Goal: Transaction & Acquisition: Purchase product/service

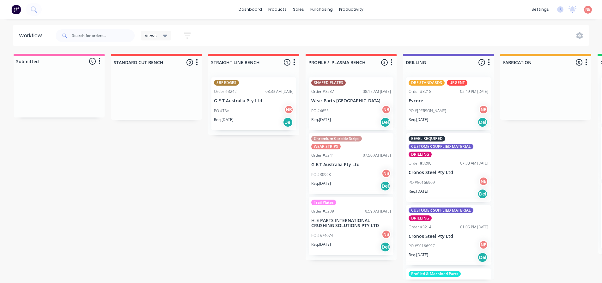
scroll to position [0, 452]
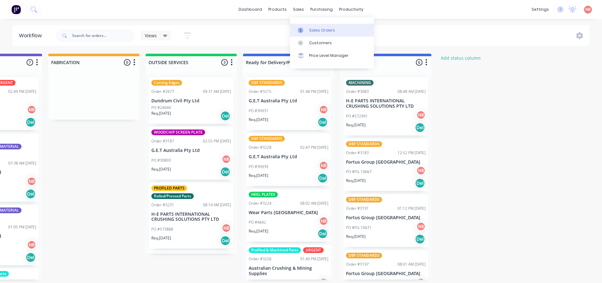
click at [305, 35] on link "Sales Orders" at bounding box center [332, 30] width 84 height 13
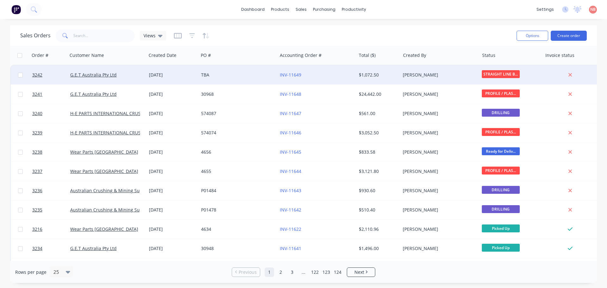
click at [255, 70] on div "TBA" at bounding box center [238, 74] width 79 height 19
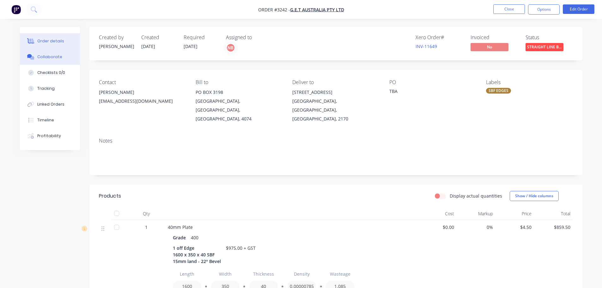
click at [46, 49] on button "Collaborate" at bounding box center [50, 57] width 60 height 16
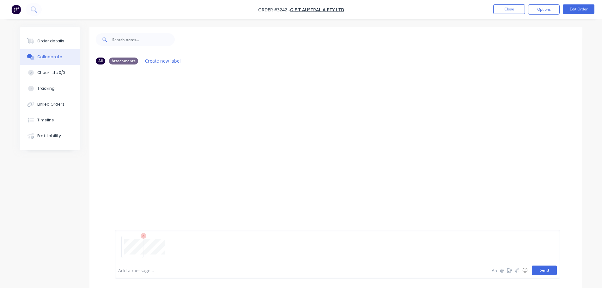
click at [541, 269] on button "Send" at bounding box center [544, 270] width 25 height 9
click at [51, 37] on button "Order details" at bounding box center [50, 41] width 60 height 16
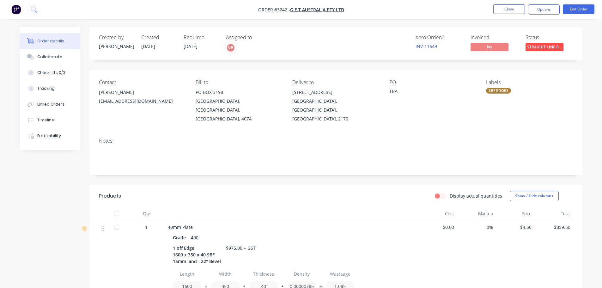
click at [573, 3] on nav "Order #3242 - G.E.T Australia Pty Ltd Close Options Edit Order" at bounding box center [301, 9] width 602 height 19
click at [573, 4] on nav "Order #3242 - G.E.T Australia Pty Ltd Close Options Edit Order" at bounding box center [301, 9] width 602 height 19
click at [569, 9] on button "Edit Order" at bounding box center [579, 8] width 32 height 9
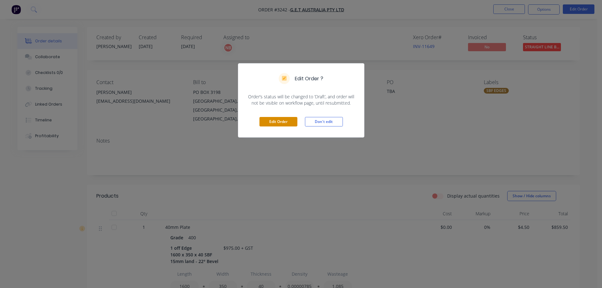
click at [273, 125] on button "Edit Order" at bounding box center [279, 121] width 38 height 9
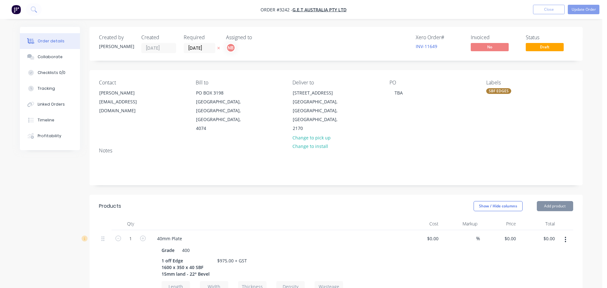
type input "$4.50"
type input "$859.50"
type input "$115.50"
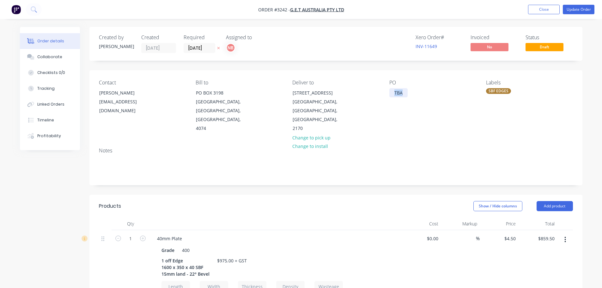
drag, startPoint x: 393, startPoint y: 93, endPoint x: 465, endPoint y: 99, distance: 72.0
click at [465, 99] on div "PO TBA" at bounding box center [433, 106] width 87 height 53
click at [394, 92] on div "TBA" at bounding box center [399, 92] width 18 height 9
click at [578, 10] on button "Update Order" at bounding box center [579, 9] width 32 height 9
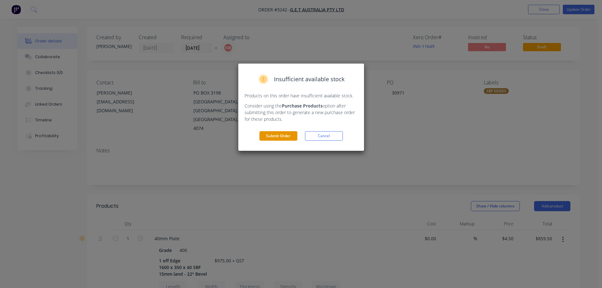
click at [280, 135] on button "Submit Order" at bounding box center [279, 135] width 38 height 9
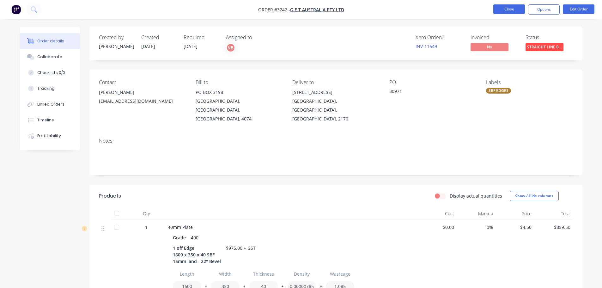
click at [496, 12] on button "Close" at bounding box center [510, 8] width 32 height 9
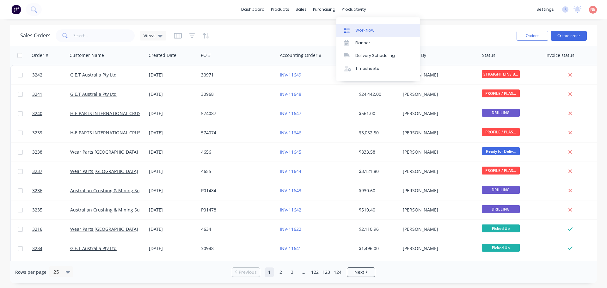
click at [362, 31] on div "Workflow" at bounding box center [364, 31] width 19 height 6
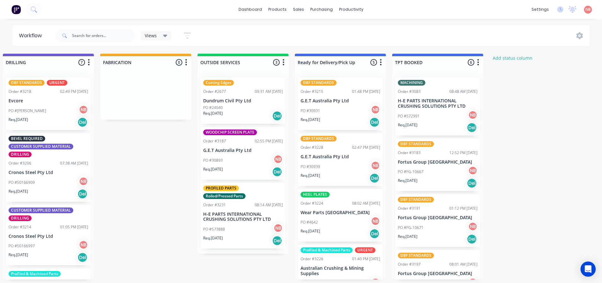
scroll to position [0, 402]
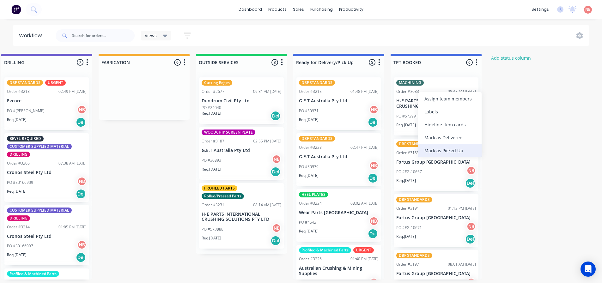
click at [437, 150] on div "Mark as Picked Up" at bounding box center [450, 150] width 64 height 13
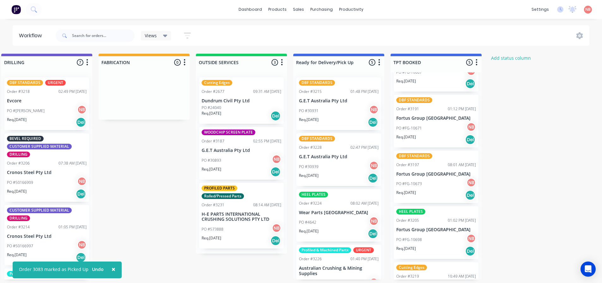
scroll to position [74, 0]
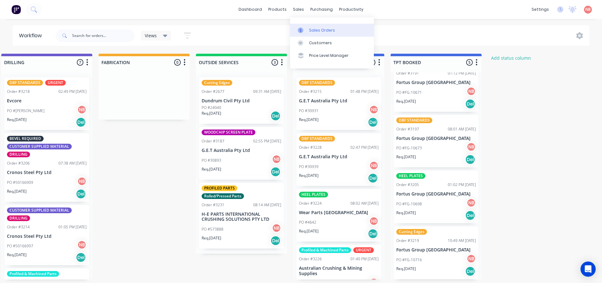
click at [312, 30] on div "Sales Orders" at bounding box center [322, 31] width 26 height 6
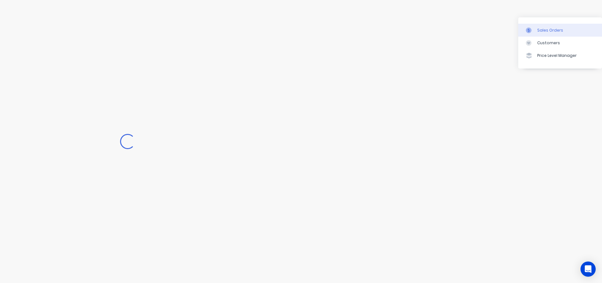
scroll to position [0, 174]
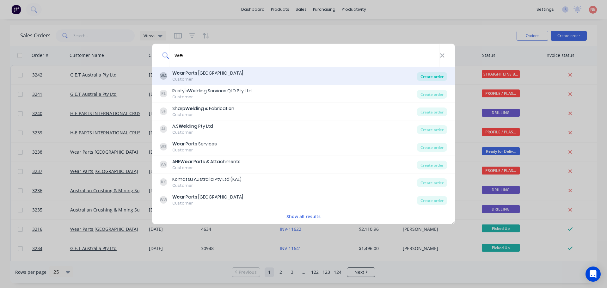
type input "we"
click at [431, 77] on div "Create order" at bounding box center [432, 76] width 31 height 9
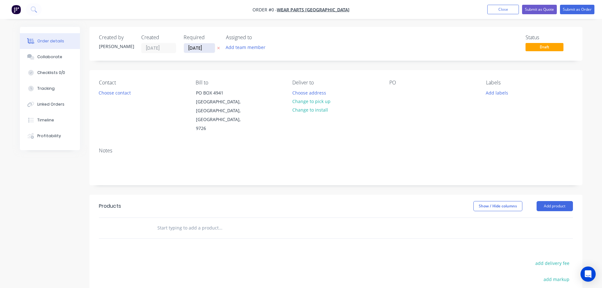
click at [189, 47] on input "02/09/25" at bounding box center [199, 47] width 31 height 9
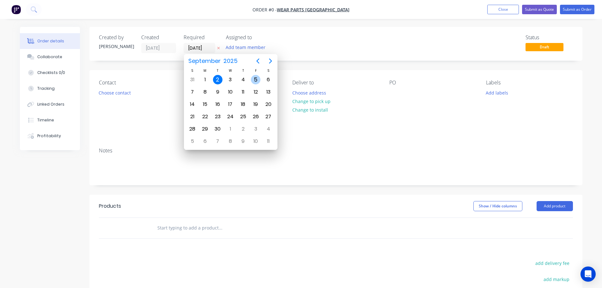
click at [258, 81] on div "5" at bounding box center [255, 79] width 9 height 9
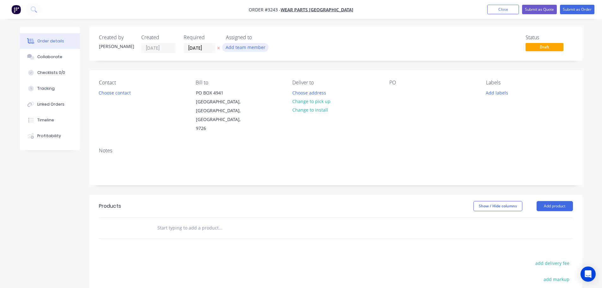
click at [252, 48] on button "Add team member" at bounding box center [245, 47] width 46 height 9
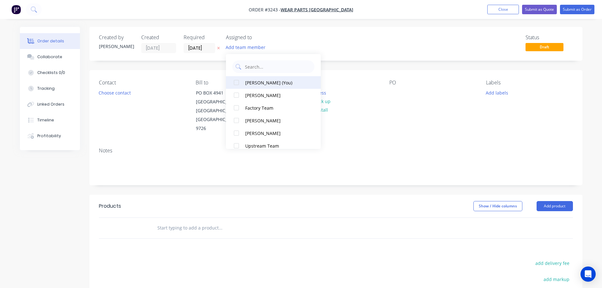
click at [256, 80] on div "Naomi Badrick (You)" at bounding box center [276, 82] width 63 height 7
click at [201, 45] on input "05/09/25" at bounding box center [199, 47] width 31 height 9
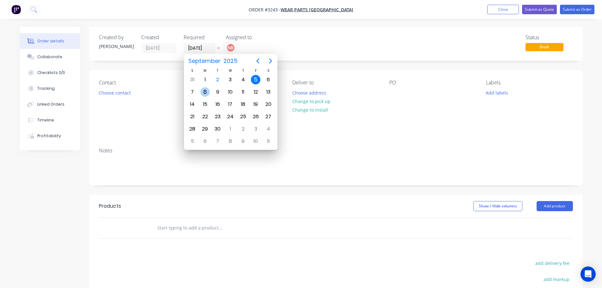
click at [203, 88] on div "8" at bounding box center [205, 91] width 9 height 9
type input "08/09/25"
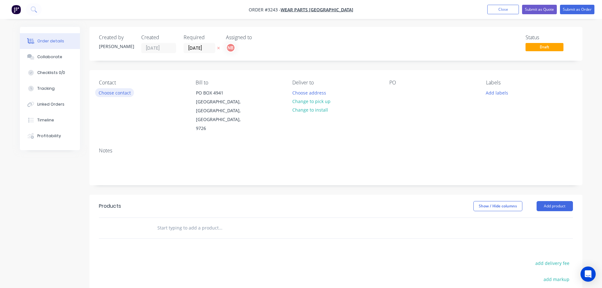
click at [126, 90] on button "Choose contact" at bounding box center [114, 92] width 39 height 9
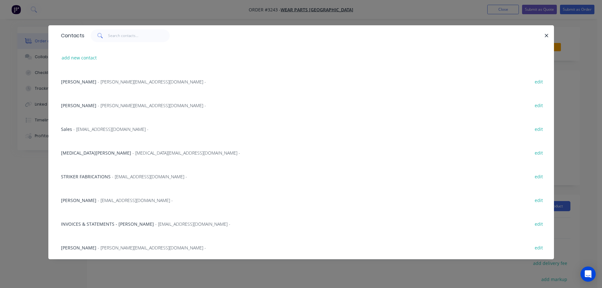
click at [100, 79] on span "- sam@wpa.com.au -" at bounding box center [152, 82] width 108 height 6
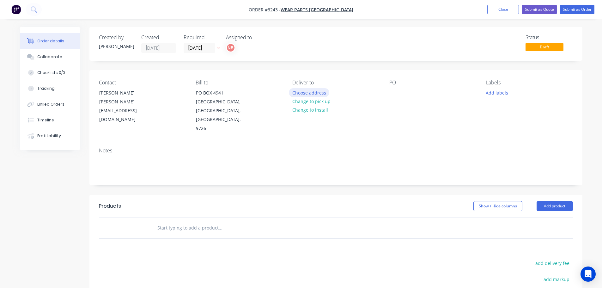
click at [302, 92] on button "Choose address" at bounding box center [309, 92] width 40 height 9
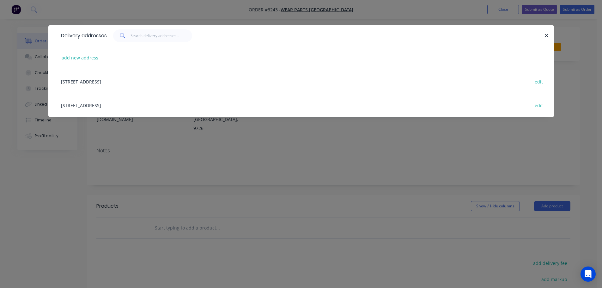
click at [89, 113] on div "32 MANUFACTURER DRIVE, MOLENDINAR, Queensland, Australia, 4214 edit" at bounding box center [301, 105] width 487 height 24
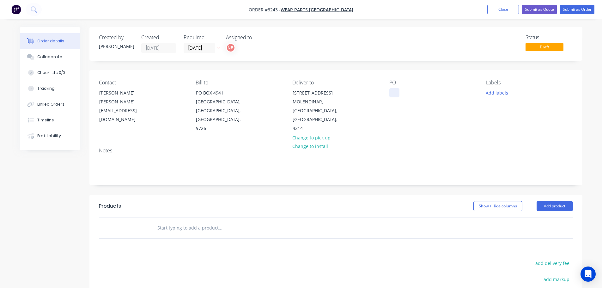
click at [397, 94] on div at bounding box center [395, 92] width 10 height 9
click at [491, 94] on button "Add labels" at bounding box center [497, 92] width 29 height 9
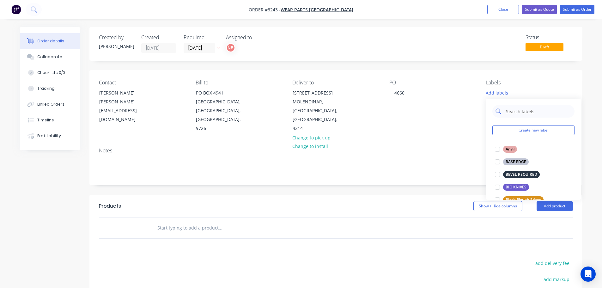
drag, startPoint x: 506, startPoint y: 102, endPoint x: 527, endPoint y: 114, distance: 23.7
click at [527, 114] on input "text" at bounding box center [539, 111] width 66 height 13
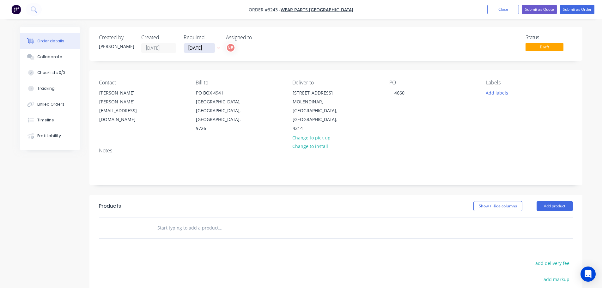
click at [207, 44] on input "08/09/25" at bounding box center [199, 47] width 31 height 9
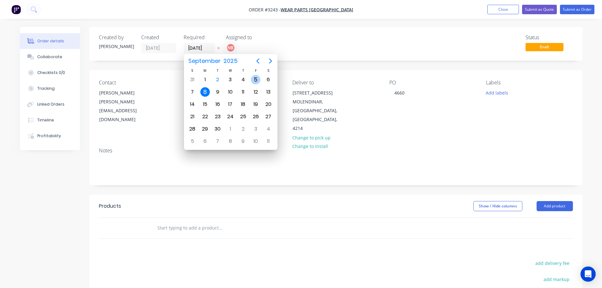
click at [257, 78] on div "5" at bounding box center [255, 79] width 9 height 9
type input "05/09/25"
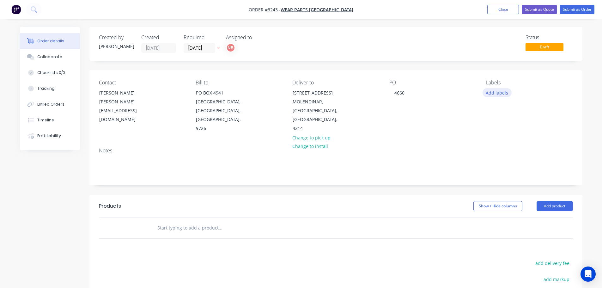
click at [506, 96] on button "Add labels" at bounding box center [497, 92] width 29 height 9
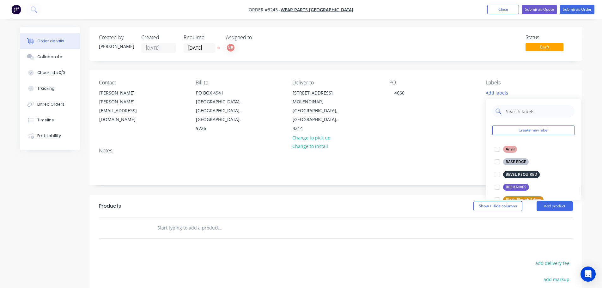
click at [510, 113] on input "text" at bounding box center [539, 111] width 66 height 13
type input "dbf"
drag, startPoint x: 550, startPoint y: 207, endPoint x: 547, endPoint y: 214, distance: 7.0
click at [550, 207] on button "Add product" at bounding box center [555, 206] width 36 height 10
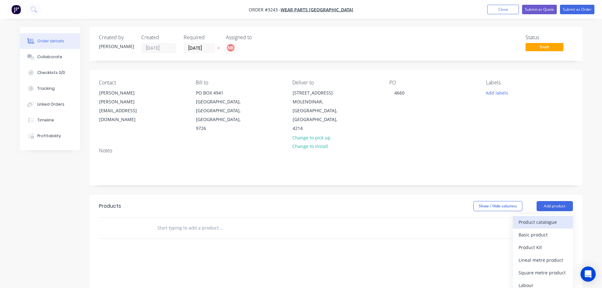
click at [542, 222] on div "Product catalogue" at bounding box center [543, 222] width 49 height 9
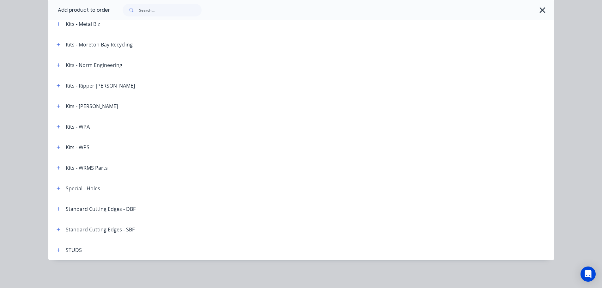
scroll to position [121, 0]
click at [55, 211] on span at bounding box center [59, 209] width 8 height 8
click at [57, 211] on icon "button" at bounding box center [59, 209] width 4 height 4
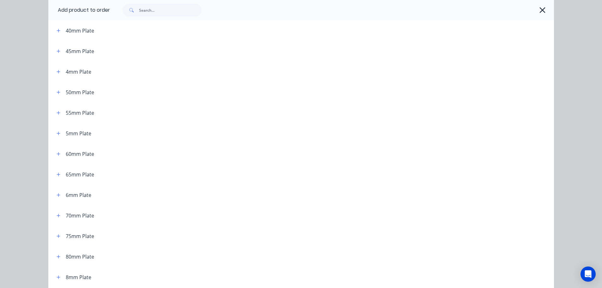
scroll to position [0, 0]
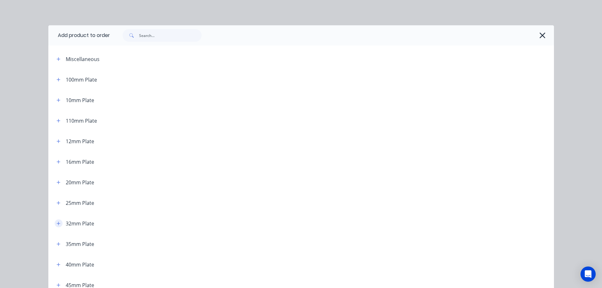
click at [57, 222] on icon "button" at bounding box center [59, 223] width 4 height 4
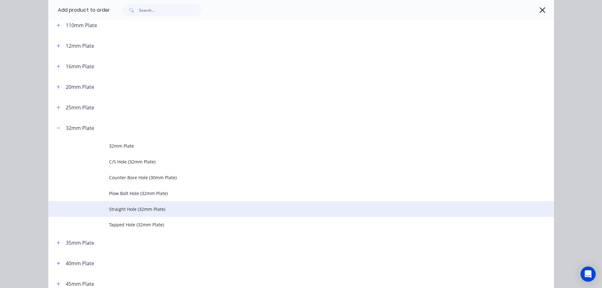
scroll to position [127, 0]
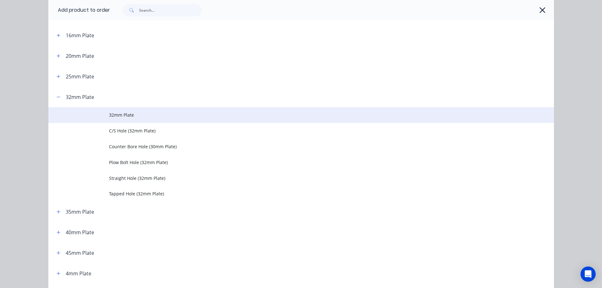
click at [112, 115] on span "32mm Plate" at bounding box center [287, 115] width 356 height 7
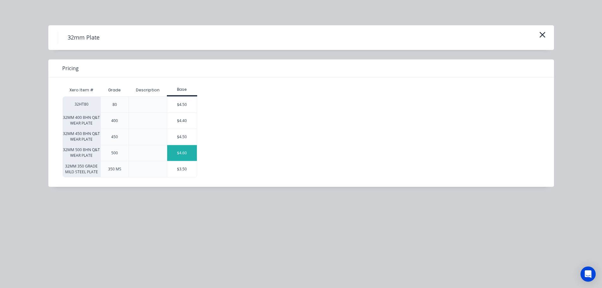
click at [189, 154] on div "$4.60" at bounding box center [182, 153] width 30 height 16
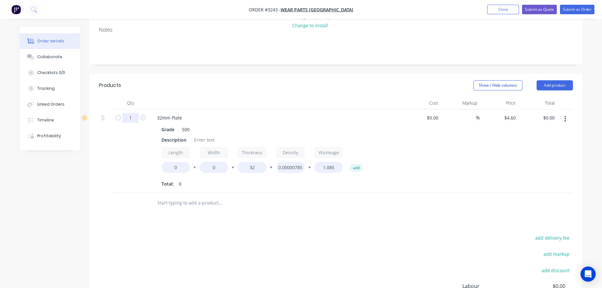
click at [134, 120] on input "1" at bounding box center [130, 117] width 16 height 9
type input "2"
click at [192, 88] on div "Products" at bounding box center [149, 85] width 101 height 10
click at [165, 139] on div "Description" at bounding box center [174, 139] width 30 height 9
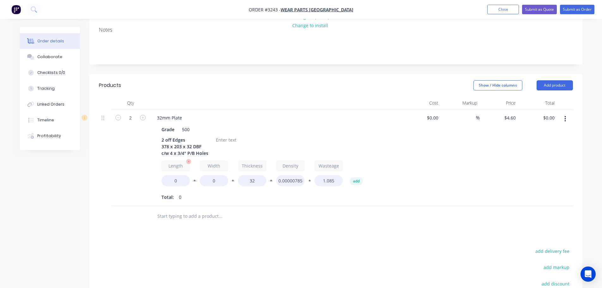
click at [168, 173] on div "Length 0" at bounding box center [176, 173] width 28 height 26
click at [173, 180] on input "0" at bounding box center [176, 180] width 28 height 11
type input "378"
click at [204, 181] on input "0" at bounding box center [214, 180] width 28 height 11
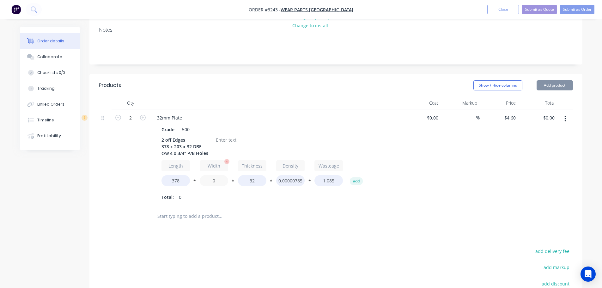
click at [204, 181] on input "0" at bounding box center [214, 180] width 28 height 11
type input "203"
type input "$193.20"
click at [229, 202] on div "32mm Plate Grade 500 2 off Edges 378 x 203 x 32 DBF c/w 4 x 3/4" P/B Holes Leng…" at bounding box center [276, 157] width 253 height 97
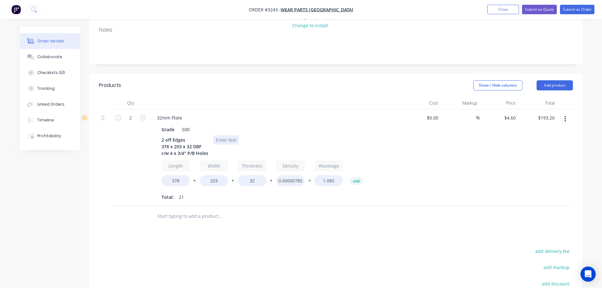
click at [227, 138] on div at bounding box center [226, 139] width 26 height 9
click at [339, 121] on div "32mm Plate" at bounding box center [276, 117] width 248 height 9
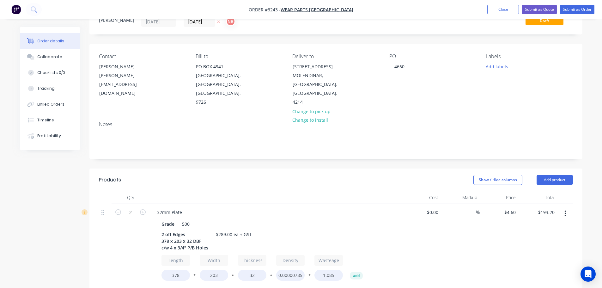
scroll to position [26, 0]
click at [494, 70] on button "Add labels" at bounding box center [497, 66] width 29 height 9
click at [506, 125] on div "DBF EDGES" at bounding box center [516, 123] width 26 height 7
click at [443, 166] on div "Created by Naomi Created 02/09/25 Required 05/09/25 Assigned to NB Status Draft…" at bounding box center [335, 237] width 493 height 472
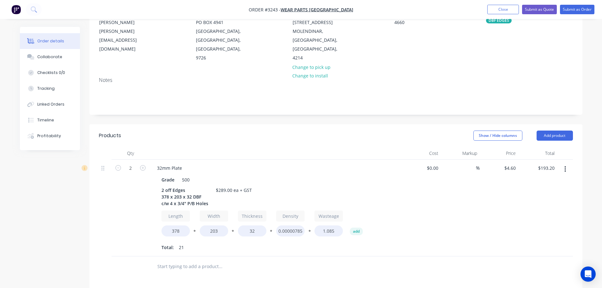
scroll to position [89, 0]
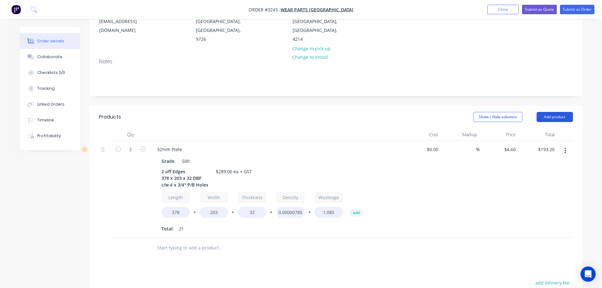
click at [548, 120] on button "Add product" at bounding box center [555, 117] width 36 height 10
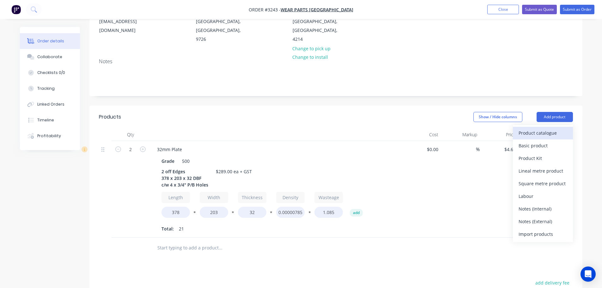
click at [543, 131] on div "Product catalogue" at bounding box center [543, 132] width 49 height 9
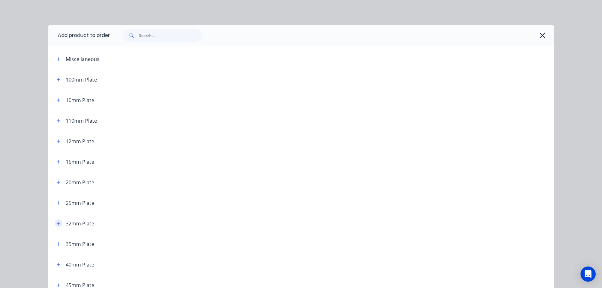
click at [57, 221] on icon "button" at bounding box center [59, 223] width 4 height 4
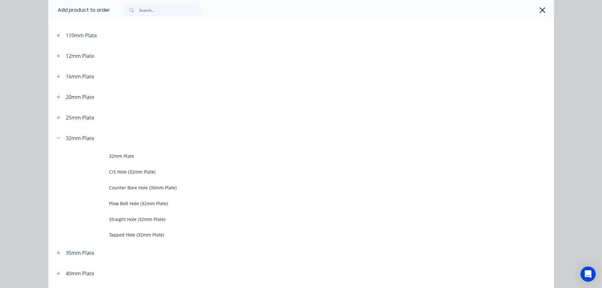
scroll to position [127, 0]
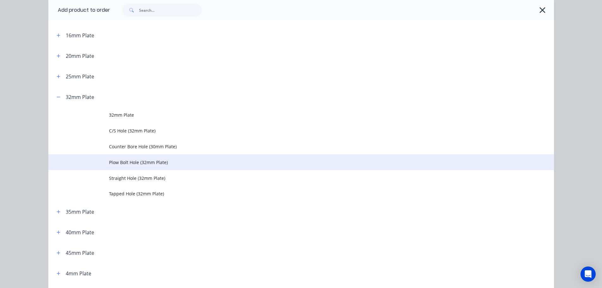
click at [116, 166] on td "Plow Bolt Hole (32mm Plate)" at bounding box center [331, 162] width 445 height 16
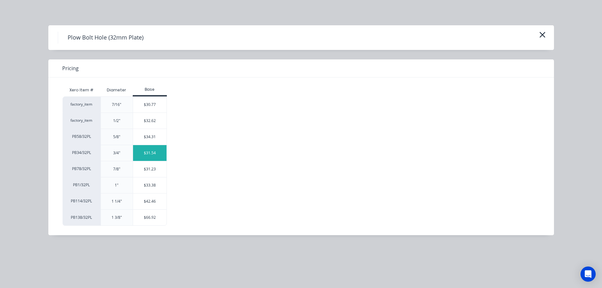
click at [143, 149] on div "$31.54" at bounding box center [150, 153] width 34 height 16
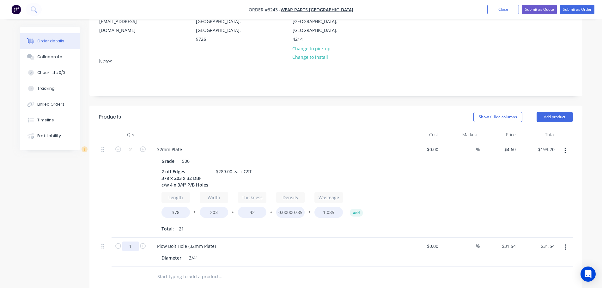
click at [129, 154] on input "1" at bounding box center [130, 149] width 16 height 9
type input "8"
type input "$252.32"
click at [100, 224] on div at bounding box center [105, 189] width 13 height 97
click at [537, 119] on button "Add product" at bounding box center [555, 117] width 36 height 10
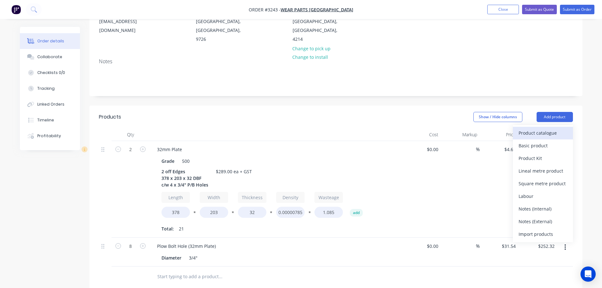
click at [536, 133] on div "Product catalogue" at bounding box center [543, 132] width 49 height 9
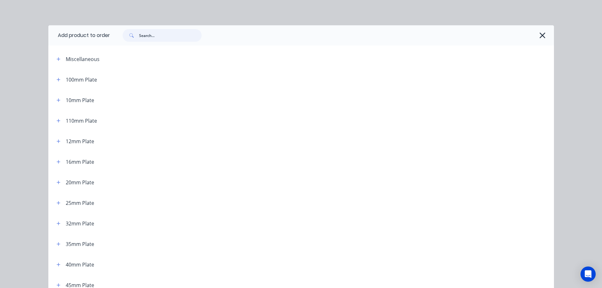
click at [155, 36] on input "text" at bounding box center [170, 35] width 63 height 13
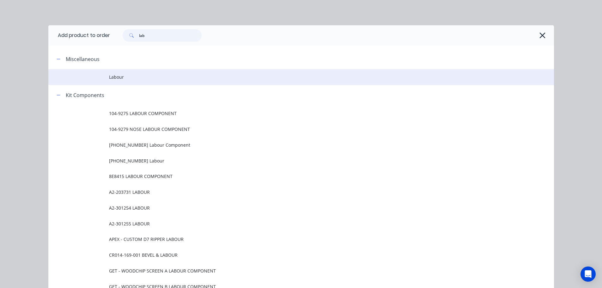
type input "lab"
click at [119, 76] on span "Labour" at bounding box center [287, 77] width 356 height 7
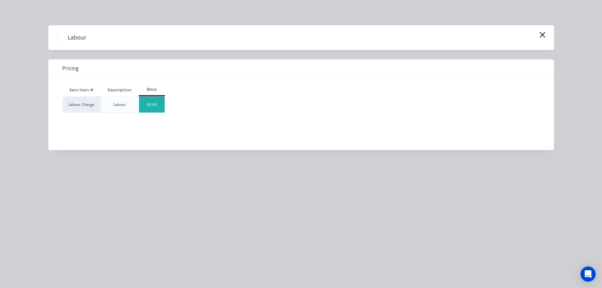
click at [154, 102] on div "$0.00" at bounding box center [152, 105] width 26 height 16
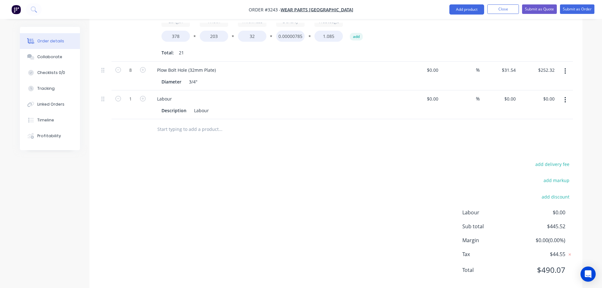
scroll to position [278, 0]
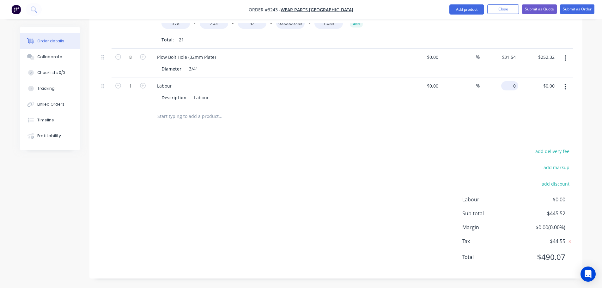
click at [509, 86] on div "0 $0.00" at bounding box center [499, 91] width 39 height 29
type input "$132.48"
click at [453, 133] on div "Products Show / Hide columns Add product Qty Cost Markup Price Total 2 32mm Pla…" at bounding box center [335, 98] width 493 height 362
click at [52, 55] on div "Collaborate" at bounding box center [49, 57] width 25 height 6
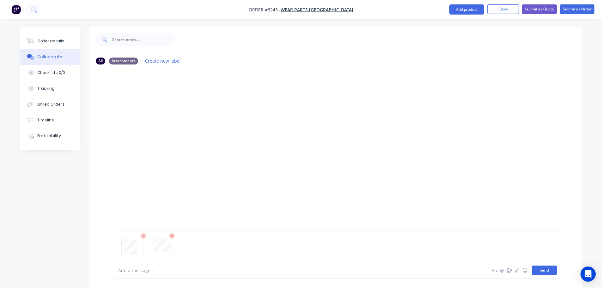
click at [545, 269] on button "Send" at bounding box center [544, 270] width 25 height 9
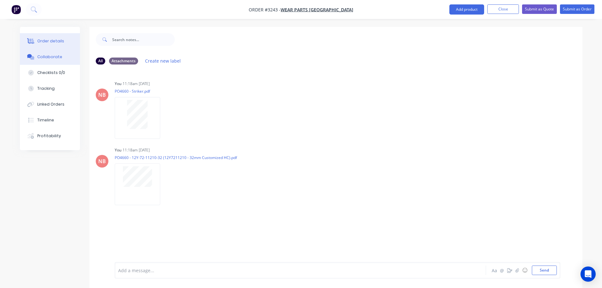
click at [62, 45] on button "Order details" at bounding box center [50, 41] width 60 height 16
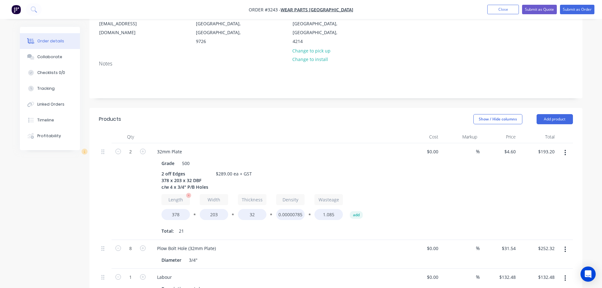
scroll to position [95, 0]
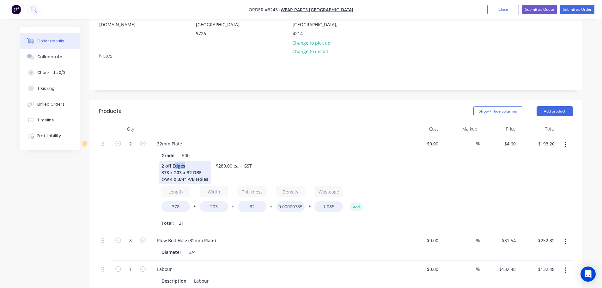
drag, startPoint x: 185, startPoint y: 168, endPoint x: 175, endPoint y: 168, distance: 10.1
click at [175, 168] on div "2 off Edges 378 x 203 x 32 DBF c/w 4 x 3/4" P/B Holes" at bounding box center [185, 172] width 52 height 22
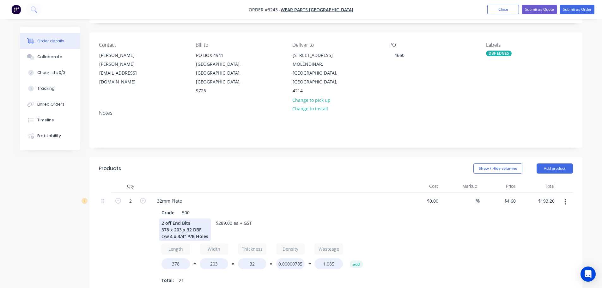
scroll to position [32, 0]
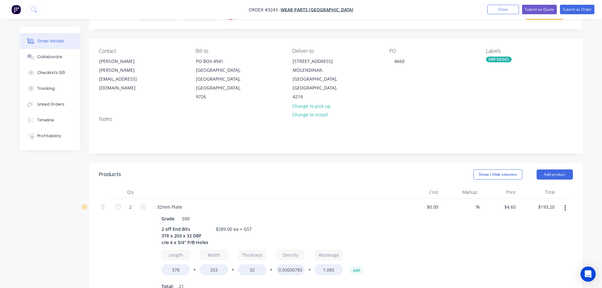
click at [495, 63] on div "Labels DBF EDGES" at bounding box center [529, 74] width 87 height 53
click at [495, 59] on div "DBF EDGES" at bounding box center [499, 60] width 26 height 6
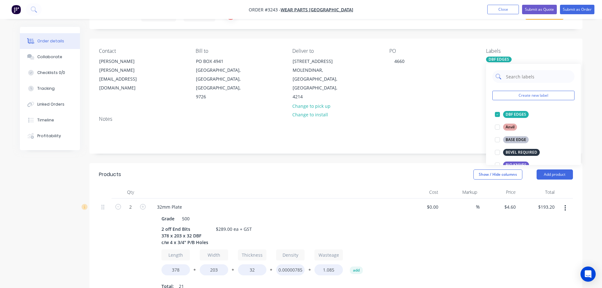
click at [511, 77] on input "text" at bounding box center [539, 76] width 66 height 13
type input "end"
click at [508, 114] on div "End Bits" at bounding box center [513, 114] width 20 height 7
click at [482, 154] on div "Created by Naomi Created 02/09/25 Required 05/09/25 Assigned to NB Status Draft…" at bounding box center [335, 260] width 493 height 530
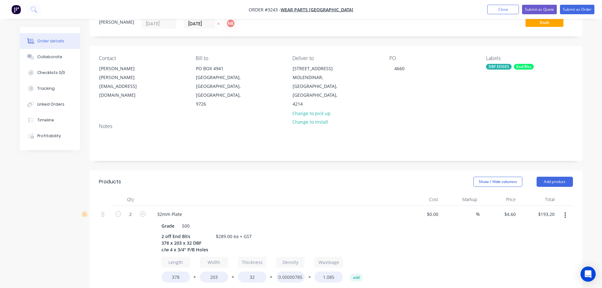
scroll to position [0, 0]
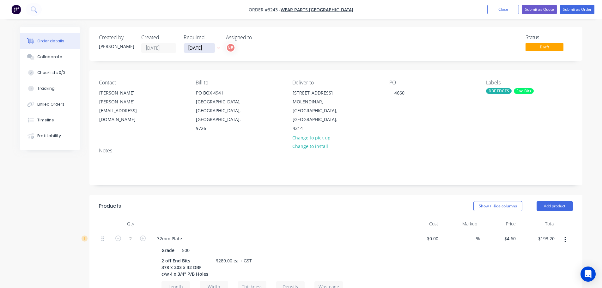
click at [196, 47] on input "05/09/25" at bounding box center [199, 47] width 31 height 9
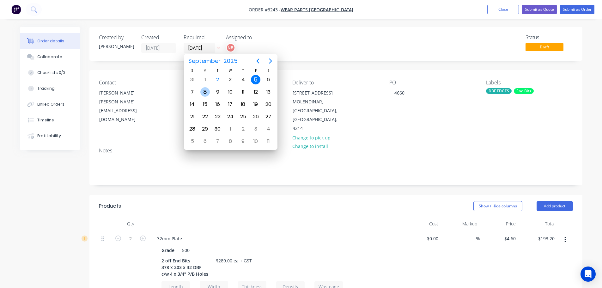
click at [204, 91] on div "8" at bounding box center [205, 91] width 9 height 9
type input "08/09/25"
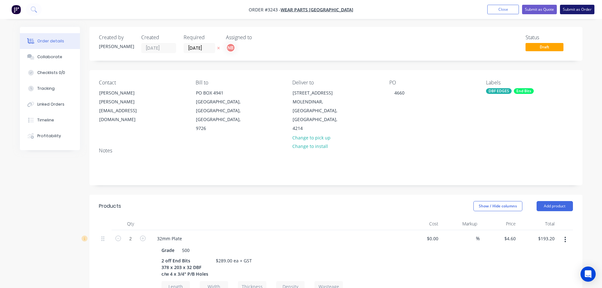
click at [578, 11] on button "Submit as Order" at bounding box center [577, 9] width 34 height 9
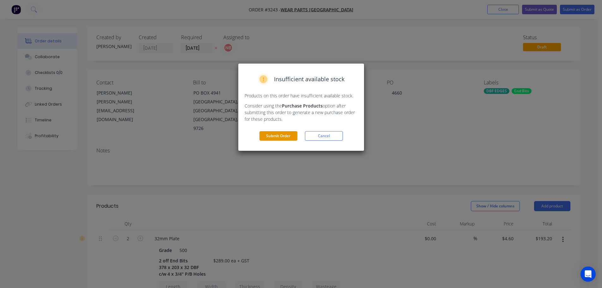
click at [278, 132] on button "Submit Order" at bounding box center [279, 135] width 38 height 9
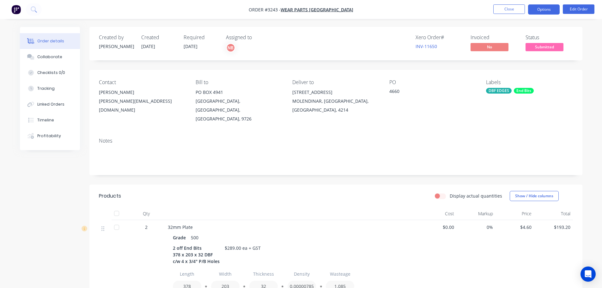
click at [536, 7] on button "Options" at bounding box center [544, 9] width 32 height 10
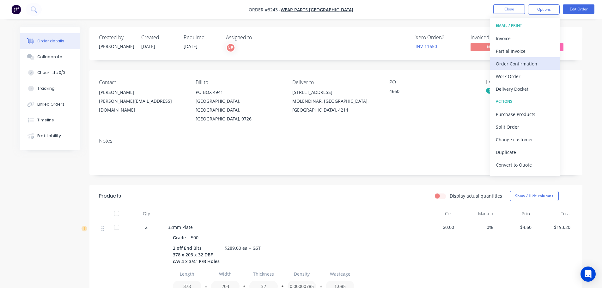
click at [514, 59] on div "Order Confirmation" at bounding box center [525, 63] width 58 height 9
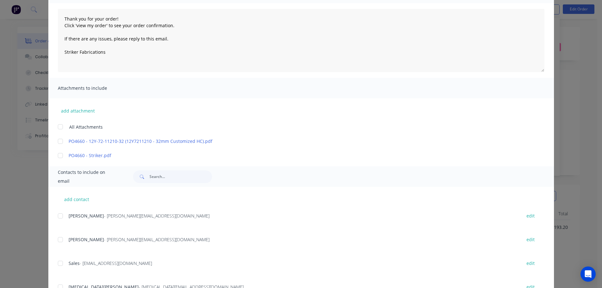
click at [56, 218] on div at bounding box center [60, 216] width 13 height 13
type textarea "Thank you for your order! Click 'view my order' to see your order confirmation.…"
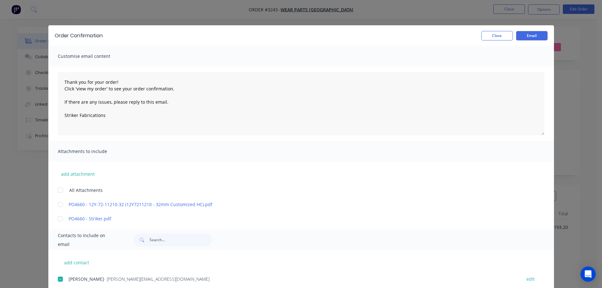
click at [547, 30] on div "Order Confirmation Close Email" at bounding box center [301, 35] width 506 height 21
click at [530, 38] on button "Email" at bounding box center [532, 35] width 32 height 9
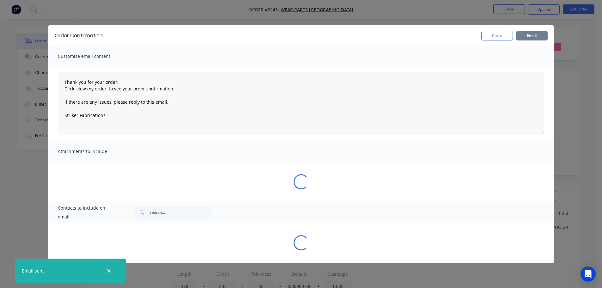
type textarea "Thank you for your order! Click 'view my order' to see your order confirmation.…"
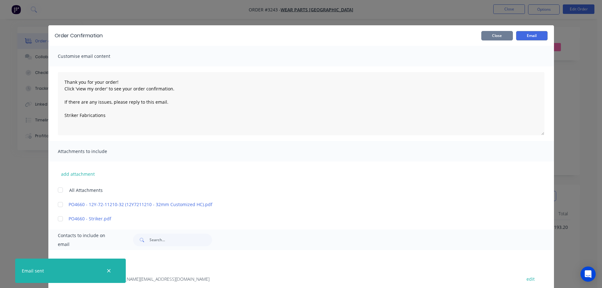
click at [486, 36] on button "Close" at bounding box center [498, 35] width 32 height 9
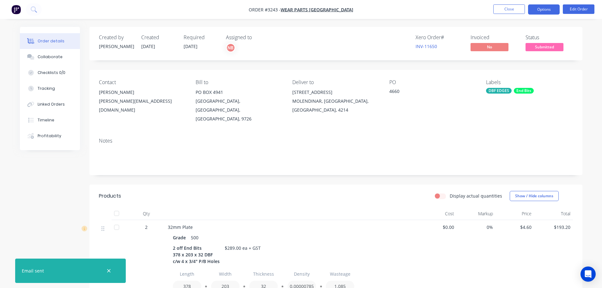
click at [535, 9] on button "Options" at bounding box center [544, 9] width 32 height 10
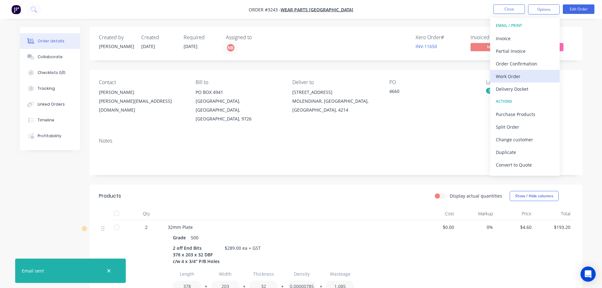
click at [507, 74] on div "Work Order" at bounding box center [525, 76] width 58 height 9
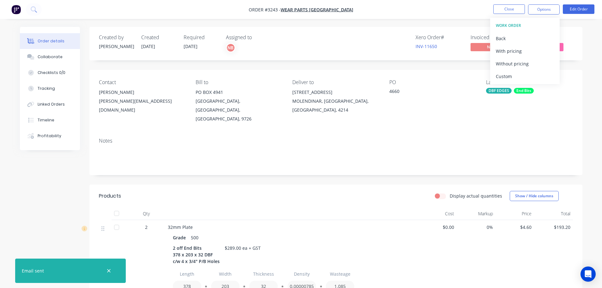
click at [507, 74] on div "Custom" at bounding box center [525, 76] width 58 height 9
click at [504, 64] on div "Without pricing" at bounding box center [525, 63] width 58 height 9
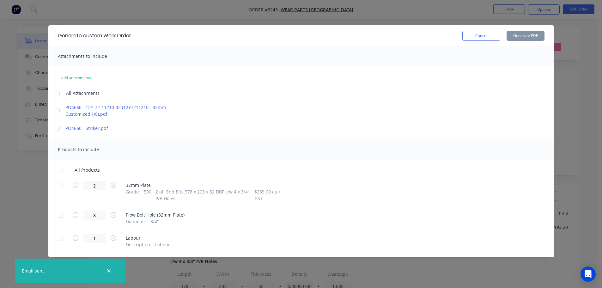
click at [61, 184] on div at bounding box center [60, 185] width 13 height 13
click at [527, 36] on button "Generate PDF" at bounding box center [526, 36] width 38 height 10
click at [483, 34] on button "Cancel" at bounding box center [482, 36] width 38 height 10
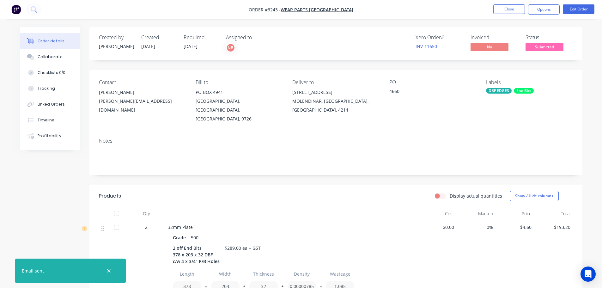
click at [560, 8] on ul "Close Options Edit Order" at bounding box center [544, 9] width 116 height 10
click at [559, 8] on button "Options" at bounding box center [544, 9] width 32 height 10
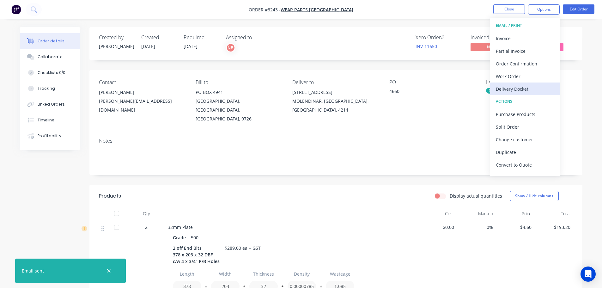
click at [515, 89] on div "Delivery Docket" at bounding box center [525, 88] width 58 height 9
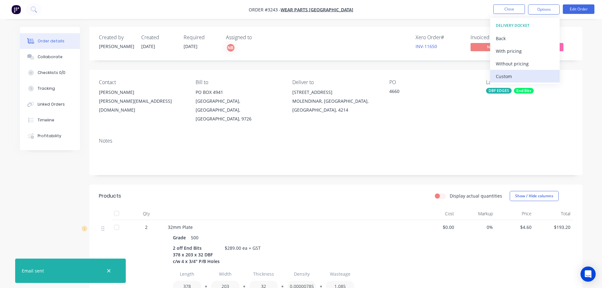
click at [513, 75] on div "Custom" at bounding box center [525, 76] width 58 height 9
click at [514, 65] on div "Without pricing" at bounding box center [525, 63] width 58 height 9
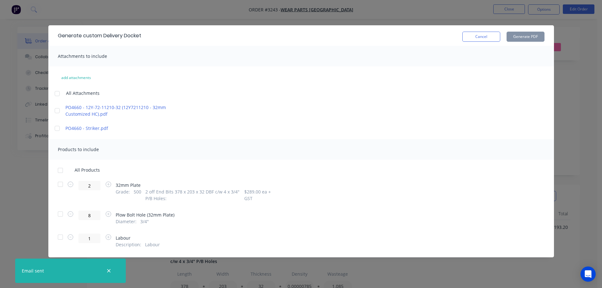
click at [62, 186] on div at bounding box center [60, 184] width 13 height 13
click at [518, 38] on button "Generate PDF" at bounding box center [526, 37] width 38 height 10
click at [472, 34] on button "Cancel" at bounding box center [482, 37] width 38 height 10
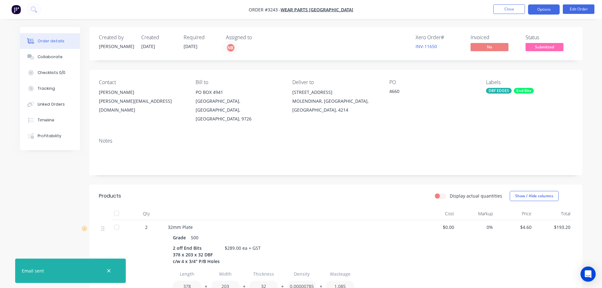
drag, startPoint x: 530, startPoint y: 8, endPoint x: 530, endPoint y: 12, distance: 4.1
click at [530, 8] on button "Options" at bounding box center [544, 9] width 32 height 10
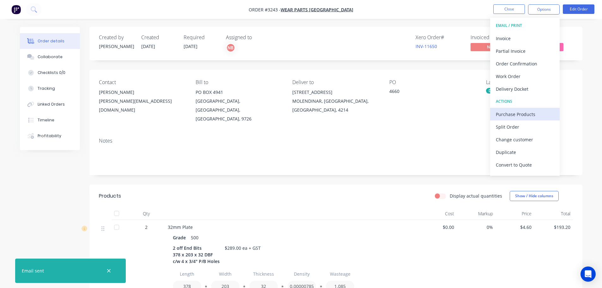
click at [514, 115] on div "Purchase Products" at bounding box center [525, 114] width 58 height 9
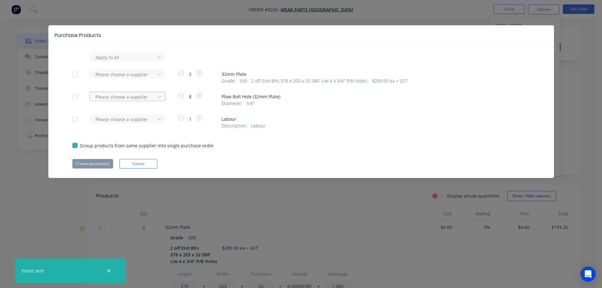
click at [145, 61] on div at bounding box center [123, 57] width 57 height 8
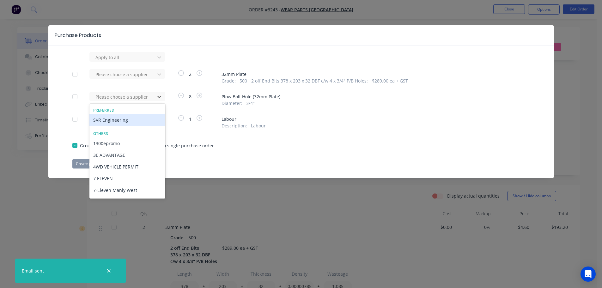
click at [132, 116] on div "SVR Engineering" at bounding box center [127, 120] width 76 height 12
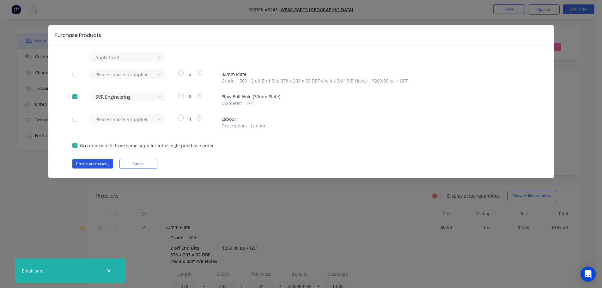
click at [108, 160] on button "Create purchase(s)" at bounding box center [92, 163] width 41 height 9
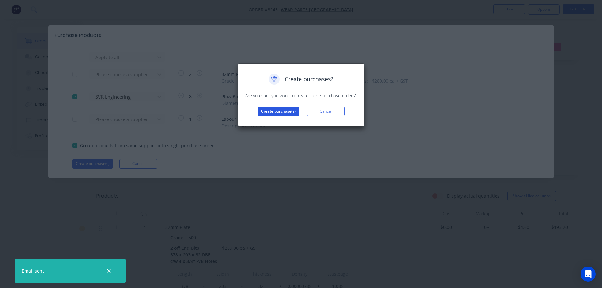
click at [266, 110] on button "Create purchase(s)" at bounding box center [279, 111] width 42 height 9
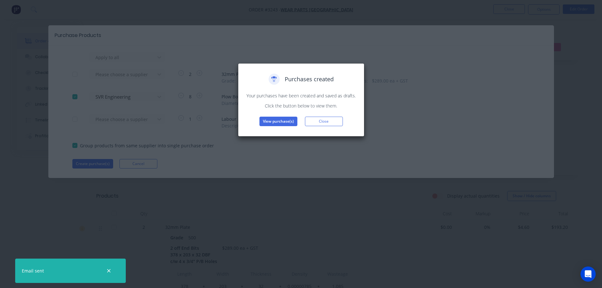
click at [273, 120] on button "View purchase(s)" at bounding box center [279, 121] width 38 height 9
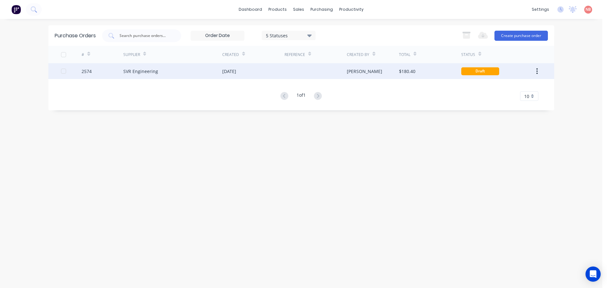
click at [256, 70] on div "[DATE]" at bounding box center [253, 71] width 62 height 16
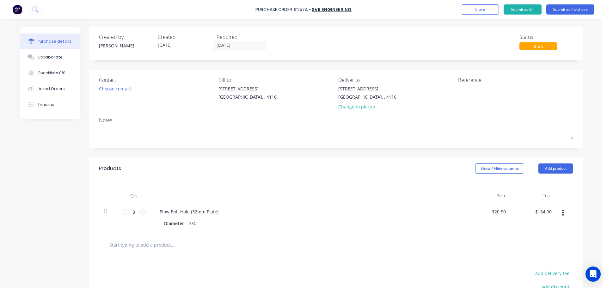
click at [237, 41] on div "Required 02/09/25" at bounding box center [244, 41] width 54 height 17
click at [238, 44] on input "02/09/25" at bounding box center [239, 46] width 53 height 8
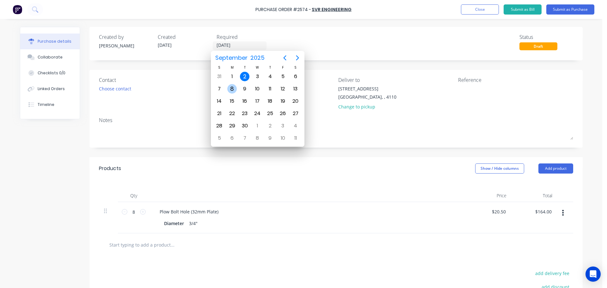
click at [229, 90] on div "8" at bounding box center [231, 88] width 9 height 9
type input "08/09/25"
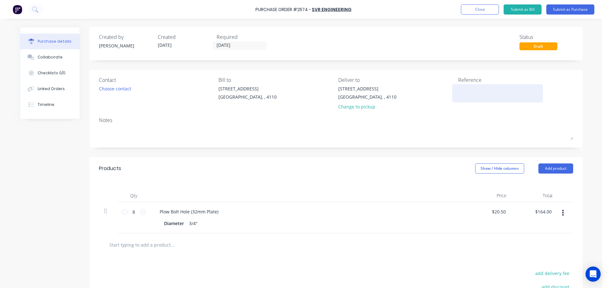
click at [458, 88] on textarea at bounding box center [497, 92] width 79 height 14
type textarea "WPA 4660"
type textarea "x"
type textarea "WPA 4660"
click at [563, 11] on button "Submit as Purchase" at bounding box center [570, 9] width 48 height 10
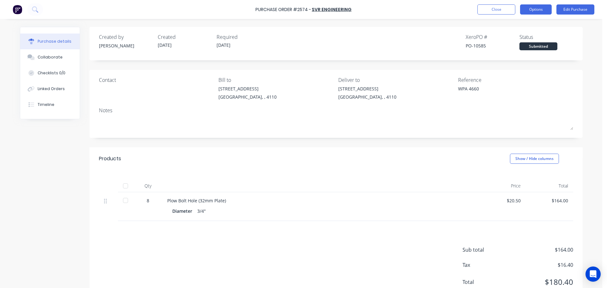
click at [531, 10] on button "Options" at bounding box center [536, 9] width 32 height 10
click at [520, 23] on div "Print / Email" at bounding box center [521, 25] width 49 height 9
click at [515, 34] on div "With pricing" at bounding box center [521, 38] width 49 height 9
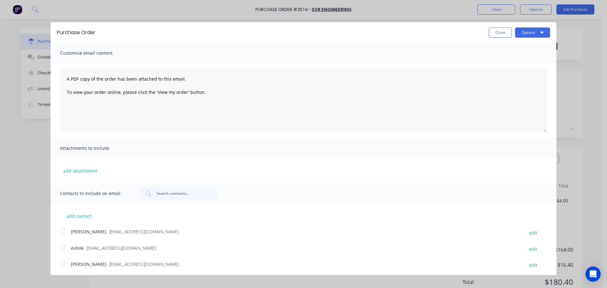
click at [63, 249] on div at bounding box center [62, 247] width 13 height 13
click at [522, 30] on button "Options" at bounding box center [532, 33] width 35 height 10
click at [518, 48] on div "Print" at bounding box center [520, 48] width 49 height 9
click at [526, 64] on div "Email" at bounding box center [520, 61] width 49 height 9
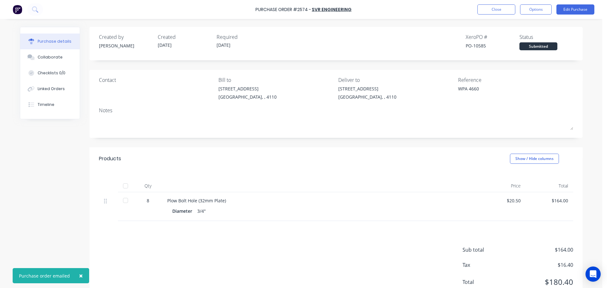
type textarea "x"
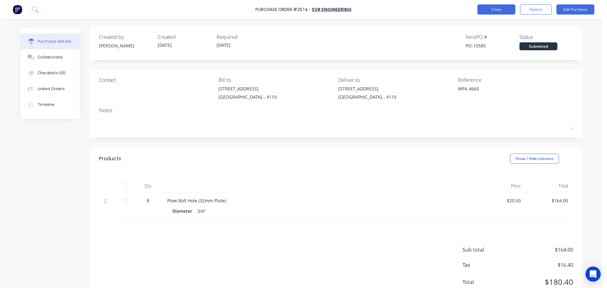
click at [490, 10] on button "Close" at bounding box center [497, 9] width 38 height 10
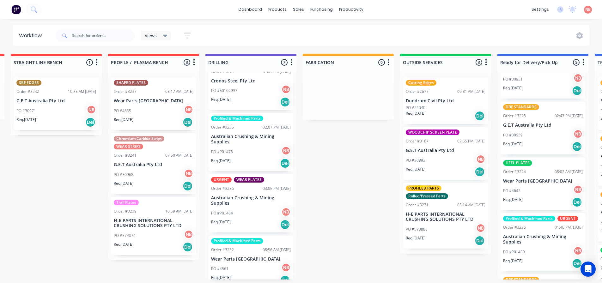
scroll to position [158, 0]
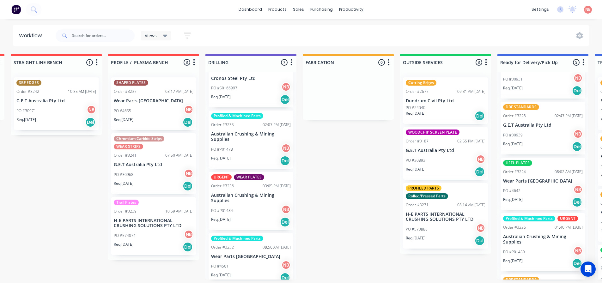
click at [238, 151] on div "PO #P01478 NB" at bounding box center [251, 150] width 80 height 12
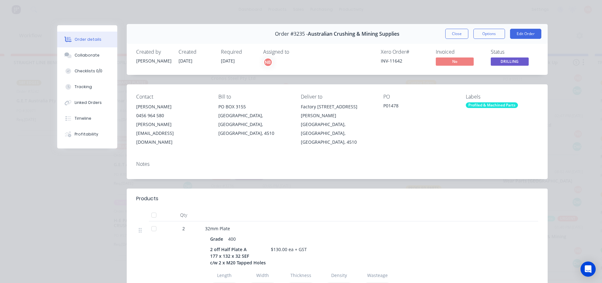
scroll to position [0, 0]
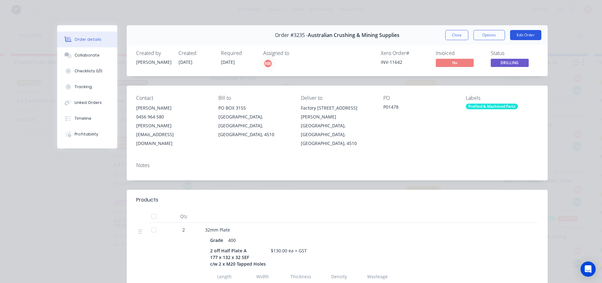
click at [523, 34] on button "Edit Order" at bounding box center [525, 35] width 31 height 10
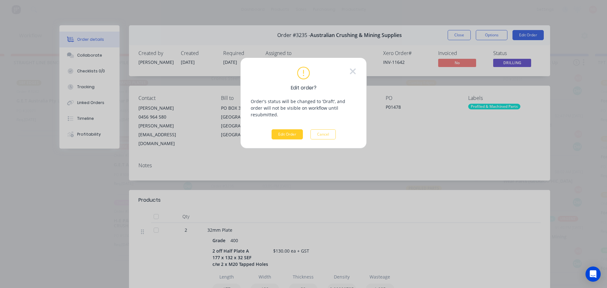
click at [286, 129] on button "Edit Order" at bounding box center [287, 134] width 31 height 10
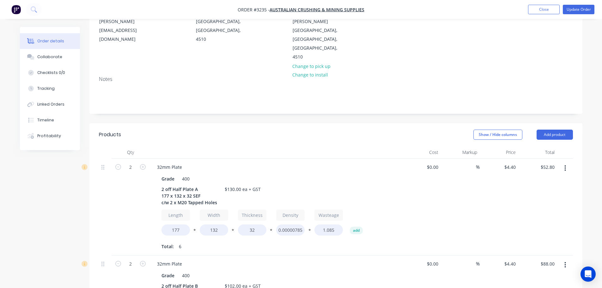
scroll to position [95, 0]
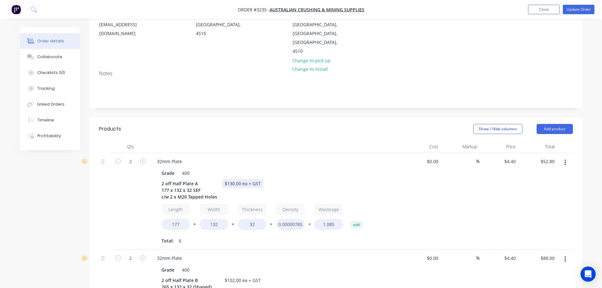
click at [234, 179] on div "$130.00 ea + GST" at bounding box center [242, 183] width 41 height 9
click at [234, 276] on div "$102.00 ea + GST" at bounding box center [242, 280] width 41 height 9
click at [575, 9] on button "Update Order" at bounding box center [579, 9] width 32 height 9
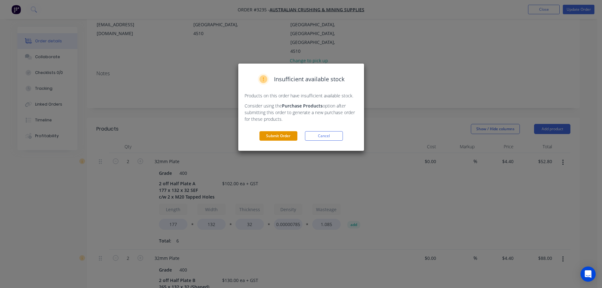
click at [289, 136] on button "Submit Order" at bounding box center [279, 135] width 38 height 9
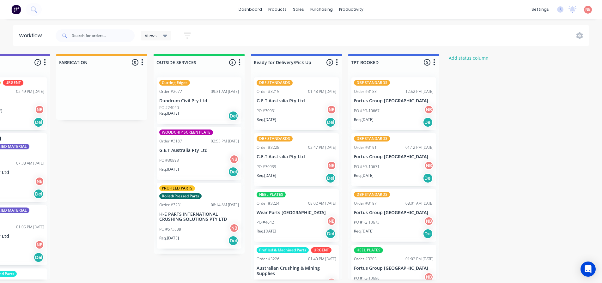
scroll to position [0, 452]
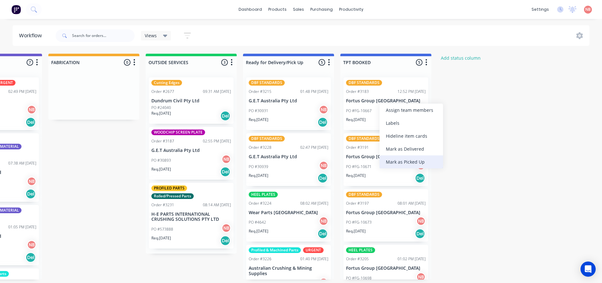
click at [392, 163] on div "Mark as Picked Up" at bounding box center [412, 162] width 64 height 13
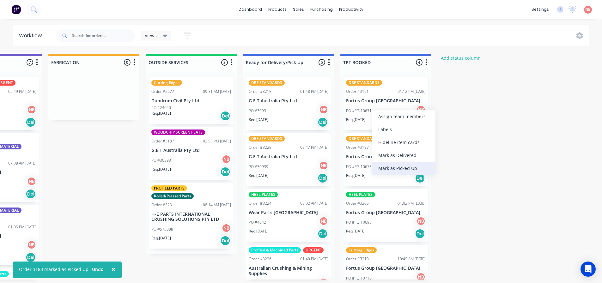
click at [392, 168] on div "Mark as Picked Up" at bounding box center [404, 168] width 64 height 13
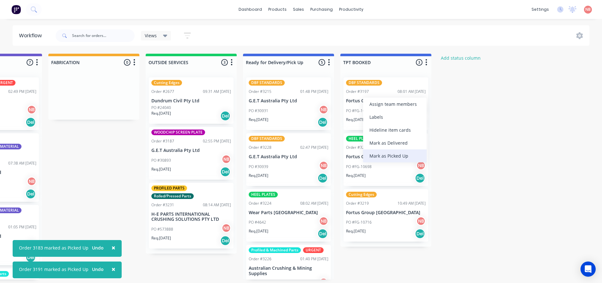
click at [384, 159] on div "Mark as Picked Up" at bounding box center [395, 156] width 64 height 13
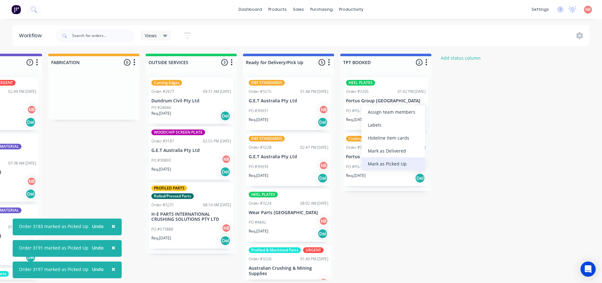
click at [380, 161] on div "Mark as Picked Up" at bounding box center [394, 163] width 64 height 13
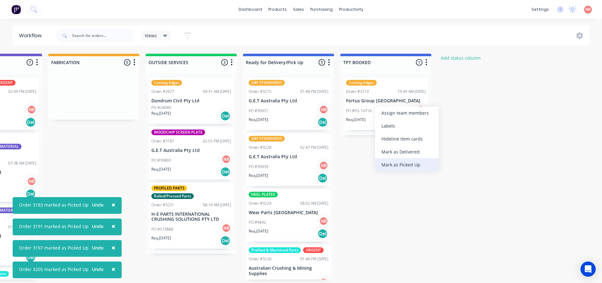
click at [397, 162] on div "Mark as Picked Up" at bounding box center [407, 164] width 64 height 13
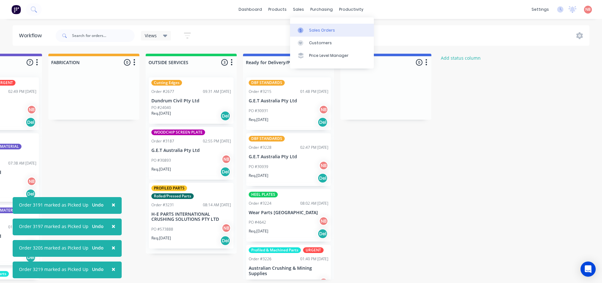
click at [302, 25] on link "Sales Orders" at bounding box center [332, 30] width 84 height 13
